Goal: Task Accomplishment & Management: Use online tool/utility

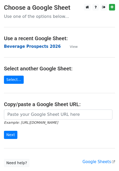
click at [43, 47] on strong "Beverage Prospects 2026" at bounding box center [32, 46] width 57 height 5
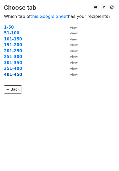
click at [15, 76] on strong "401-450" at bounding box center [13, 74] width 18 height 5
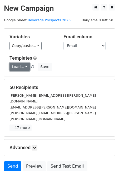
click at [17, 68] on link "Load..." at bounding box center [19, 67] width 20 height 8
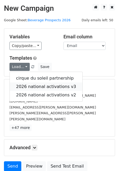
click at [35, 86] on link "2026 national activations v3" at bounding box center [46, 87] width 73 height 8
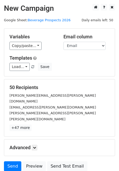
click at [61, 105] on small "katelyn.banuelos@treasurywineestates.com" at bounding box center [52, 107] width 86 height 4
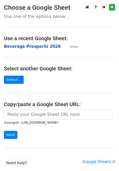
click at [26, 46] on strong "Beverage Prospects 2026" at bounding box center [32, 46] width 57 height 5
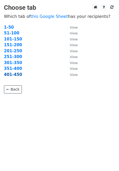
click at [15, 74] on strong "401-450" at bounding box center [13, 74] width 18 height 5
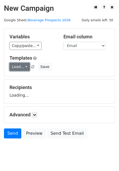
click at [17, 68] on link "Load..." at bounding box center [19, 67] width 20 height 8
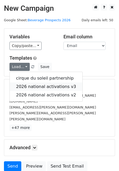
click at [21, 86] on link "2026 national activations v3" at bounding box center [46, 87] width 73 height 8
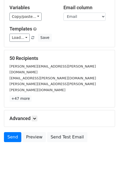
scroll to position [33, 0]
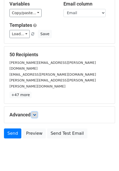
click at [36, 113] on icon at bounding box center [34, 114] width 3 height 3
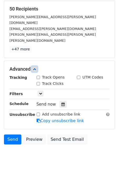
scroll to position [84, 0]
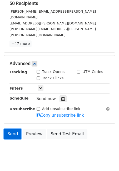
click at [12, 129] on link "Send" at bounding box center [12, 134] width 17 height 10
